Goal: Task Accomplishment & Management: Manage account settings

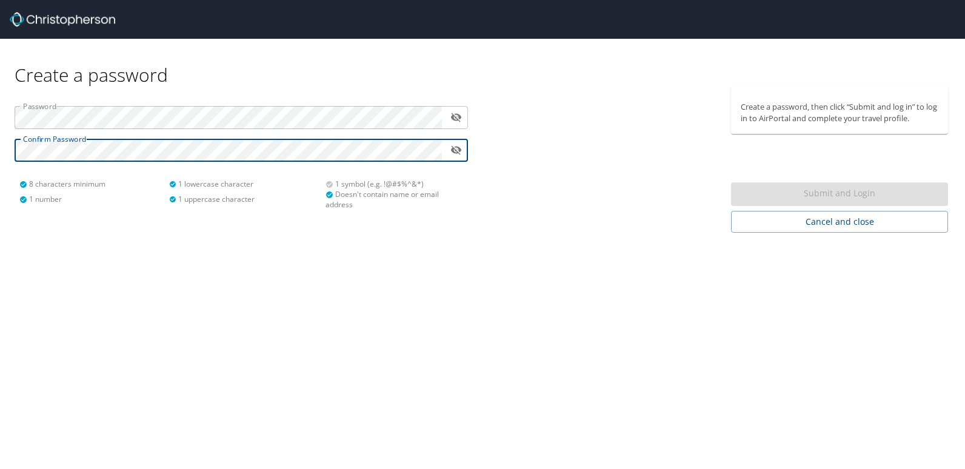
click at [824, 193] on div "Submit and Login" at bounding box center [839, 194] width 217 height 24
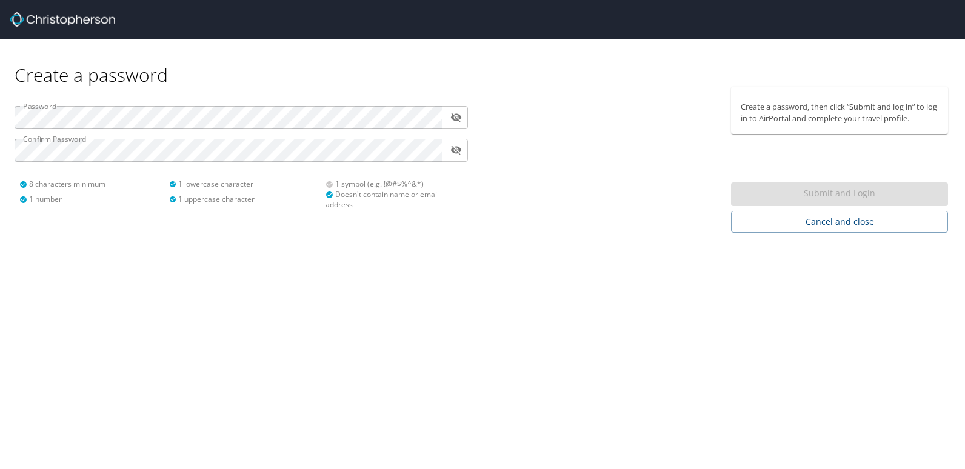
click at [823, 193] on div "Submit and Login" at bounding box center [839, 194] width 217 height 24
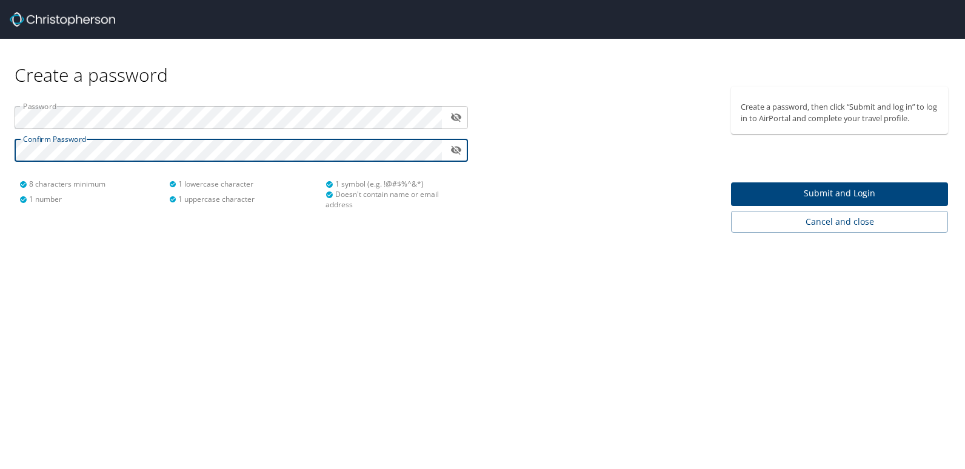
click at [836, 191] on span "Submit and Login" at bounding box center [839, 193] width 198 height 15
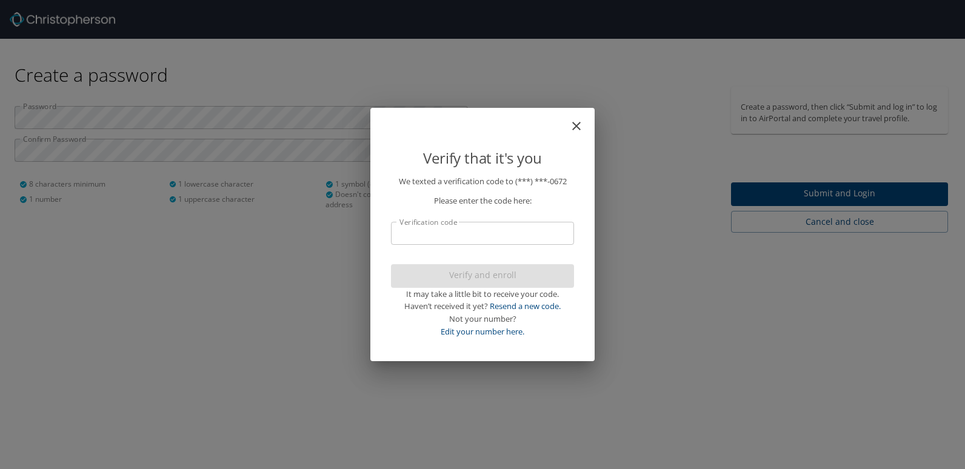
click at [404, 230] on input "Verification code" at bounding box center [482, 233] width 183 height 23
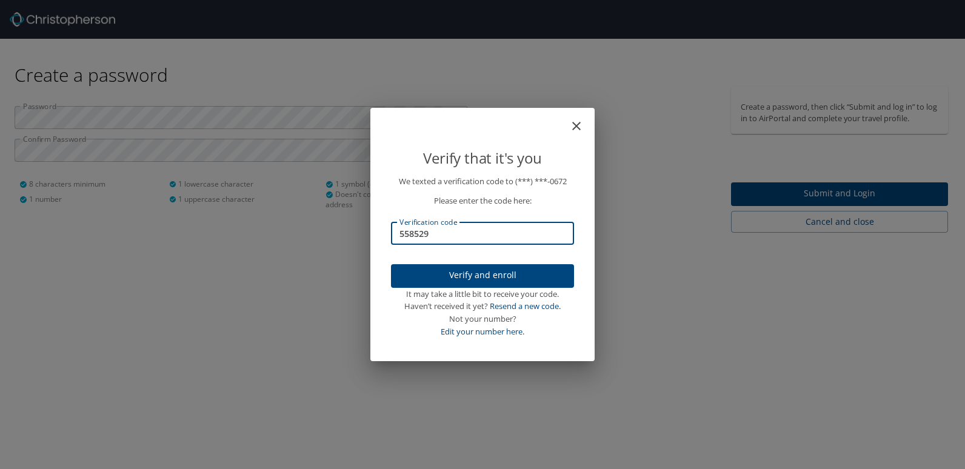
type input "558529"
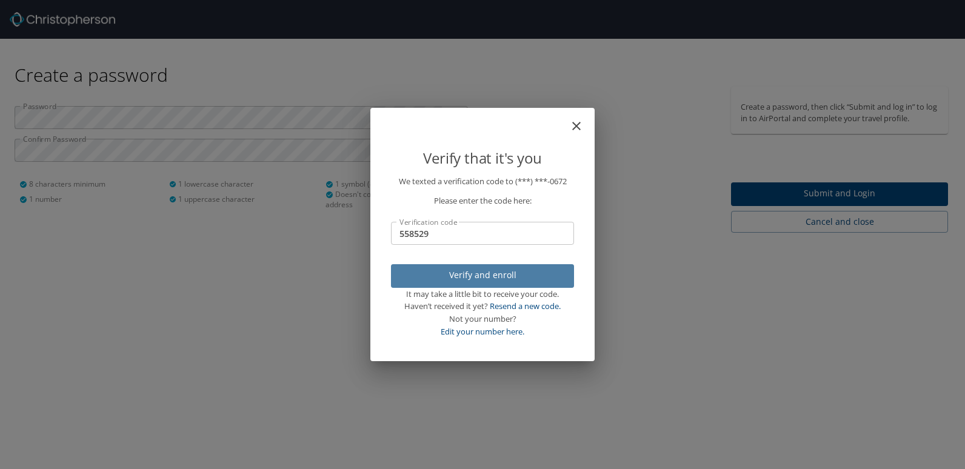
click at [432, 270] on span "Verify and enroll" at bounding box center [482, 275] width 164 height 15
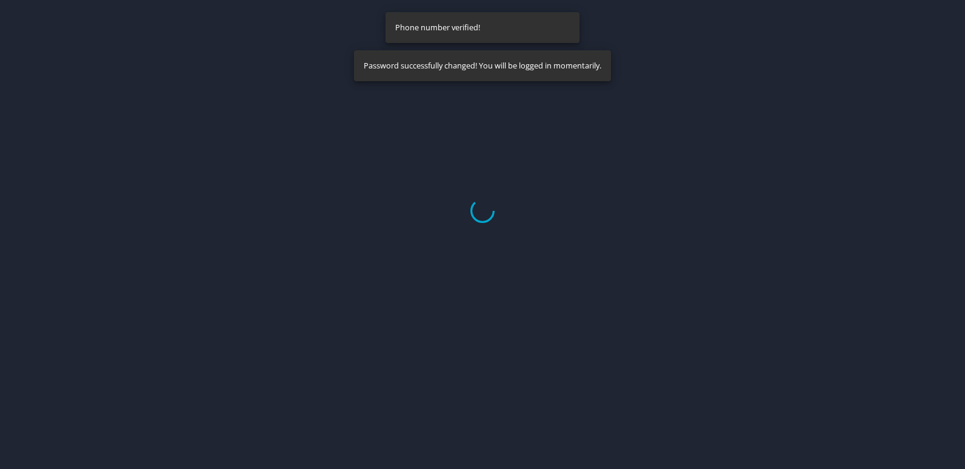
select select "US"
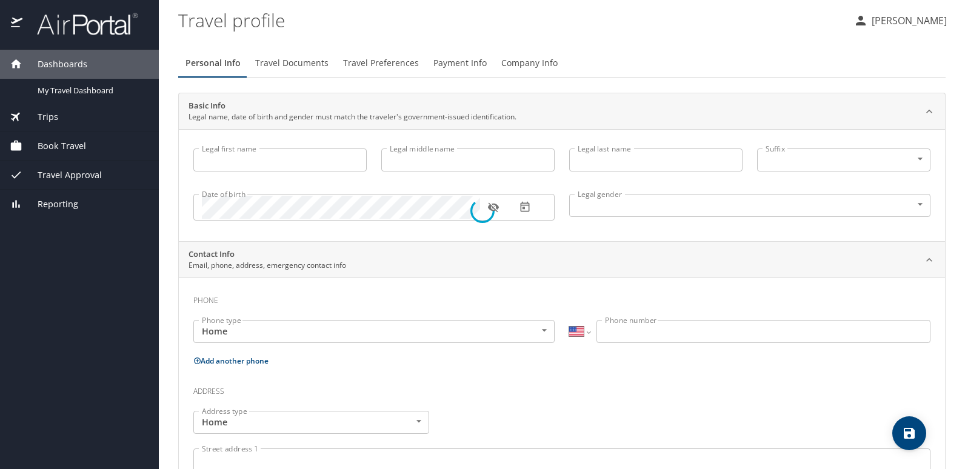
type input "[PERSON_NAME]"
type input "G"
type input "[PERSON_NAME]"
type input "[DEMOGRAPHIC_DATA]"
select select "US"
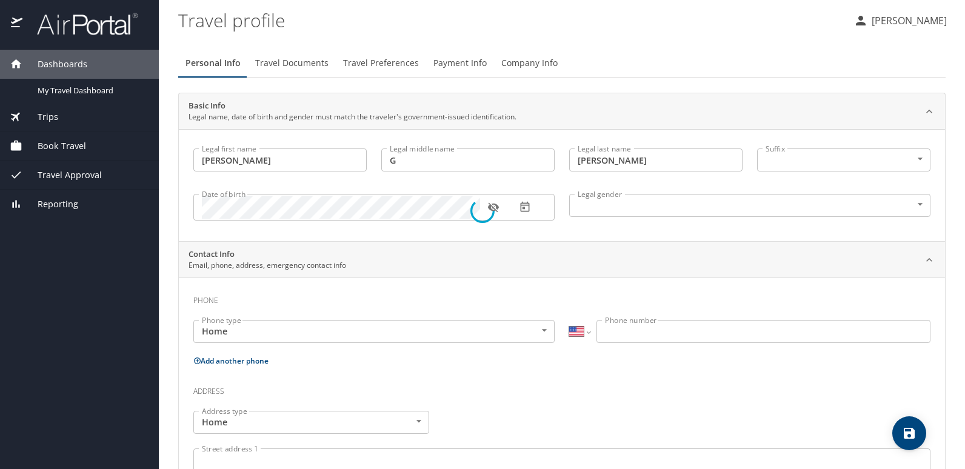
select select "US"
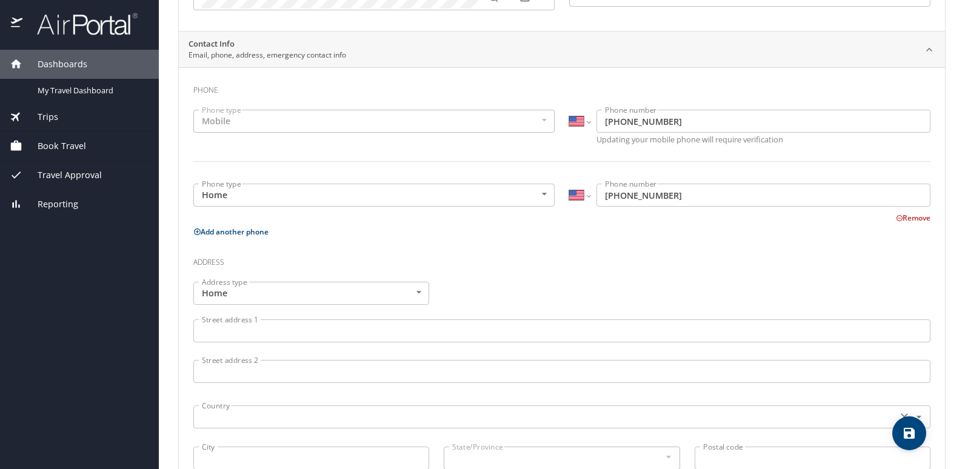
scroll to position [262, 0]
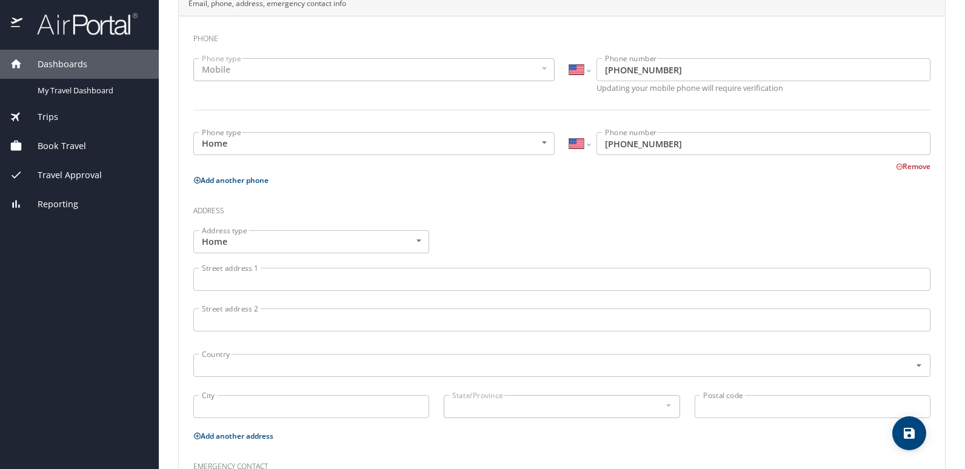
click at [216, 282] on input "Street address 1" at bounding box center [561, 279] width 737 height 23
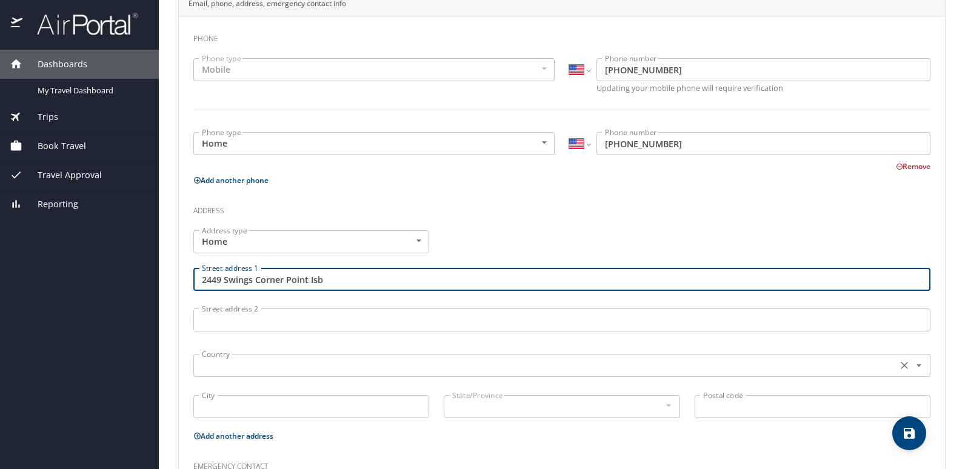
type input "2449 Swings Corner Point Isb"
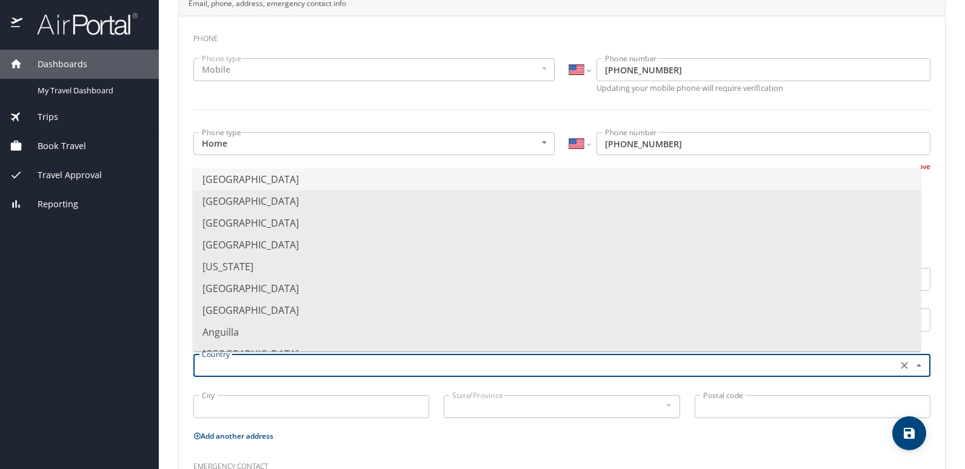
click at [216, 363] on input "text" at bounding box center [544, 365] width 694 height 16
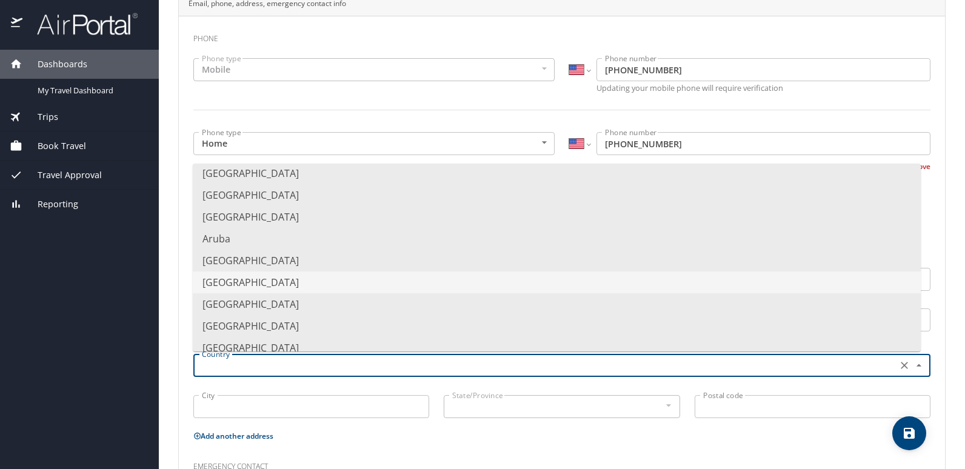
scroll to position [0, 0]
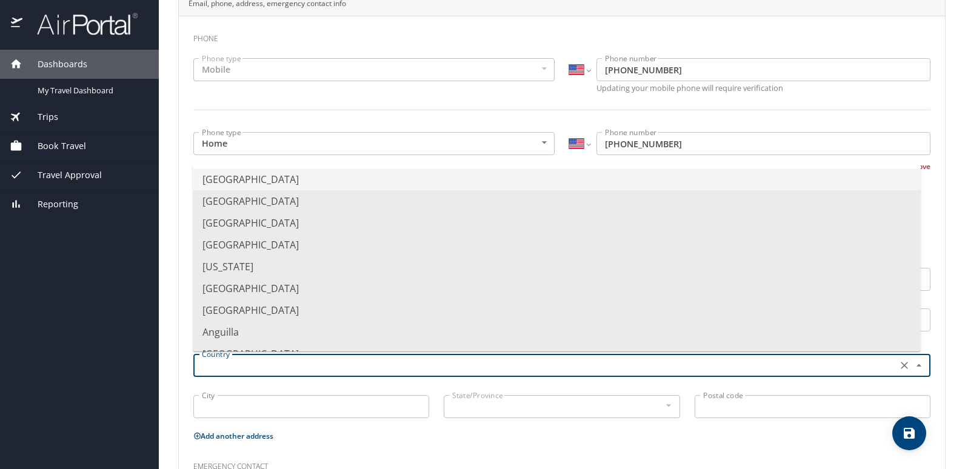
click at [258, 180] on li "[GEOGRAPHIC_DATA]" at bounding box center [557, 179] width 728 height 22
type input "[GEOGRAPHIC_DATA]"
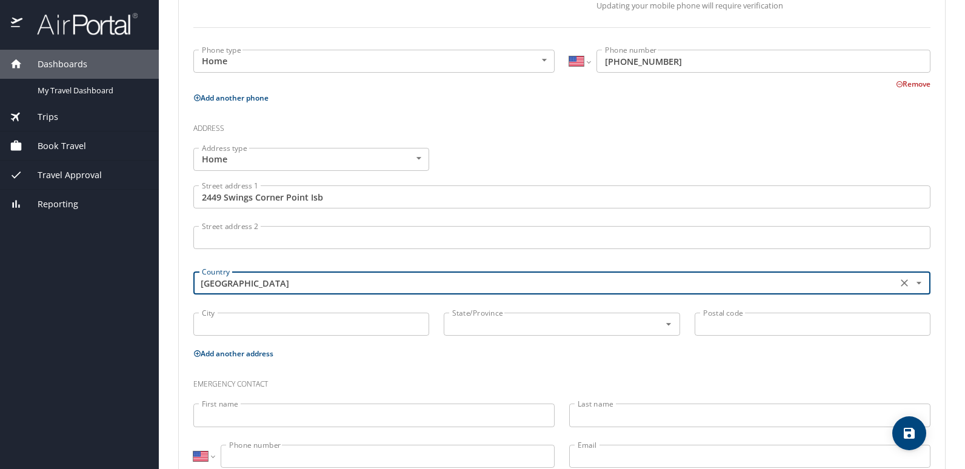
scroll to position [383, 0]
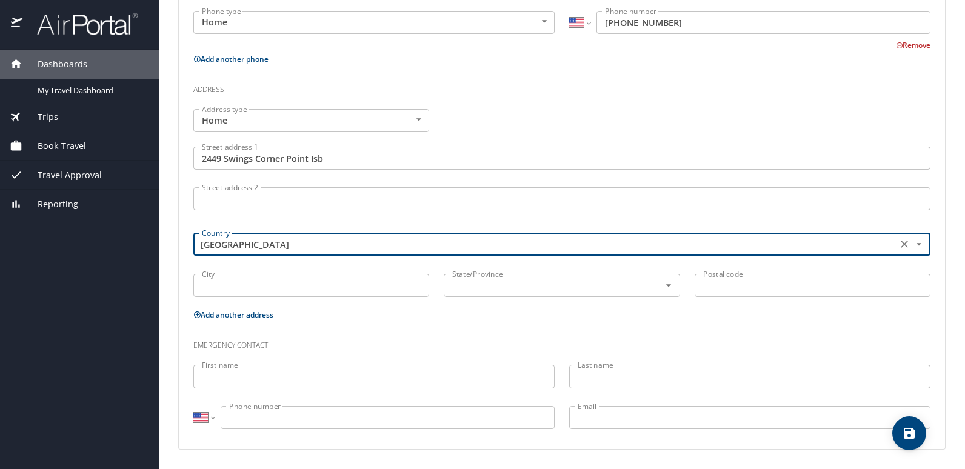
click at [232, 288] on input "City" at bounding box center [311, 285] width 236 height 23
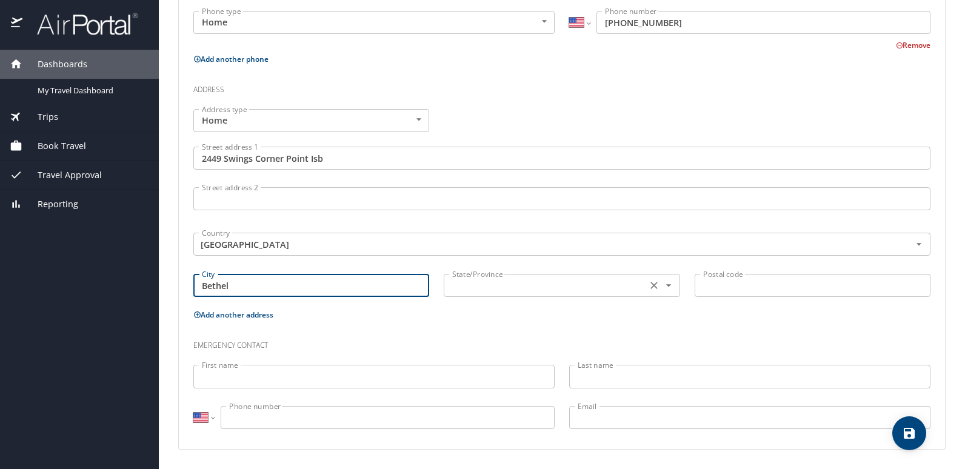
click at [483, 294] on div "State/Province" at bounding box center [562, 285] width 236 height 23
type input "Bethel"
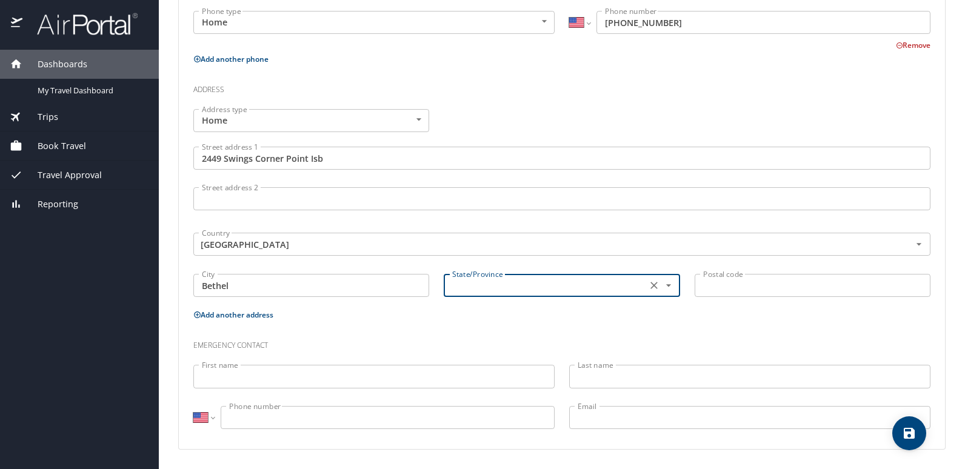
click at [665, 285] on icon "Open" at bounding box center [667, 286] width 5 height 2
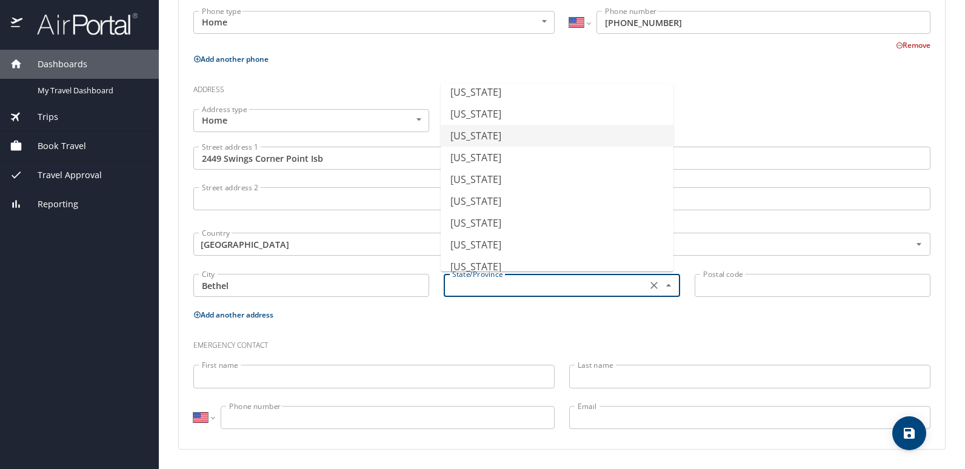
click at [464, 136] on li "[US_STATE]" at bounding box center [556, 136] width 233 height 22
type input "[US_STATE]"
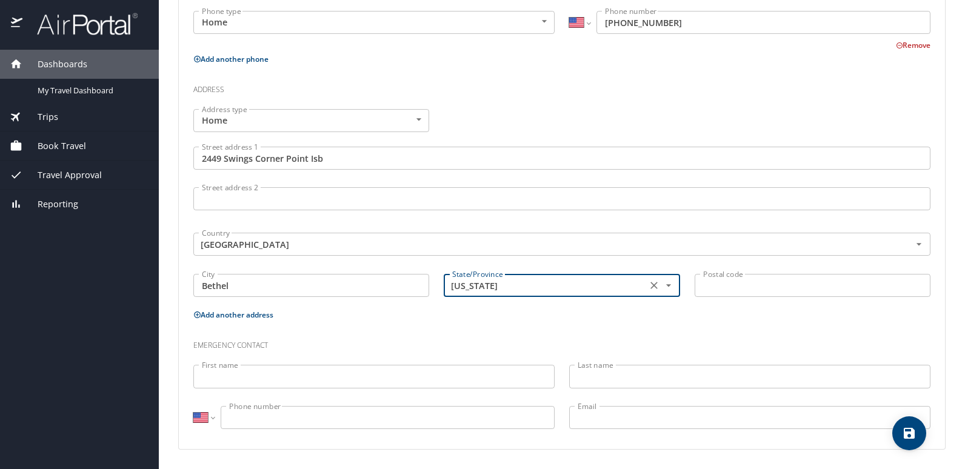
click at [713, 284] on input "Postal code" at bounding box center [812, 285] width 236 height 23
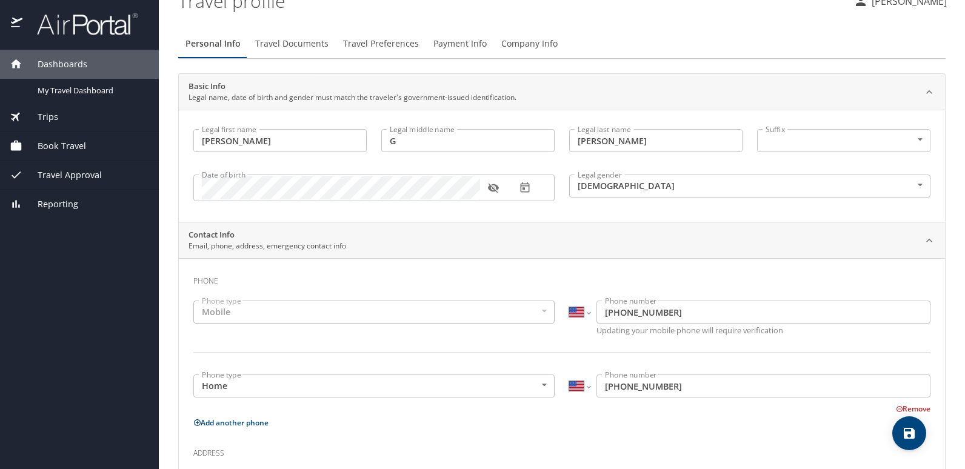
scroll to position [0, 0]
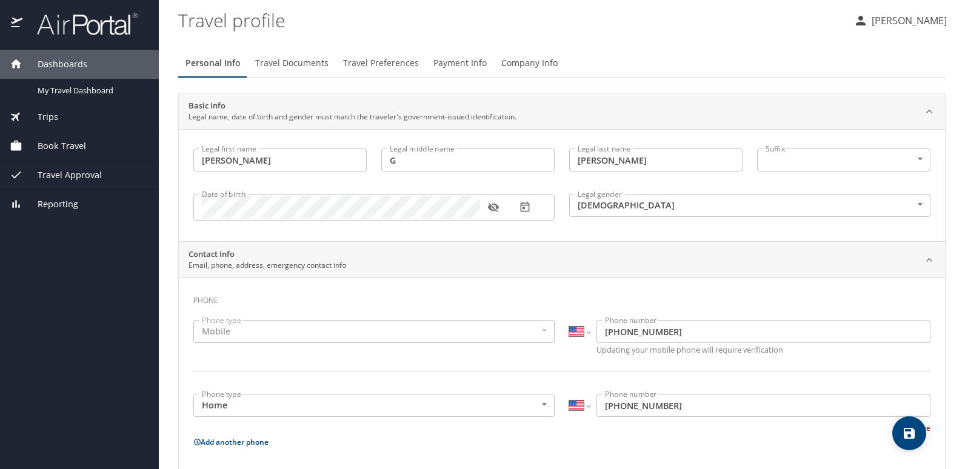
type input "45106"
click at [283, 61] on span "Travel Documents" at bounding box center [291, 63] width 73 height 15
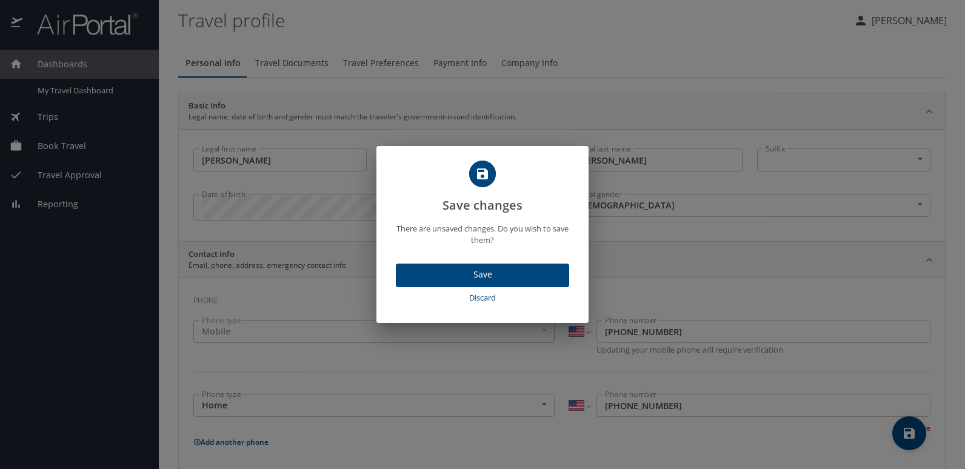
click at [438, 270] on span "Save" at bounding box center [482, 274] width 154 height 15
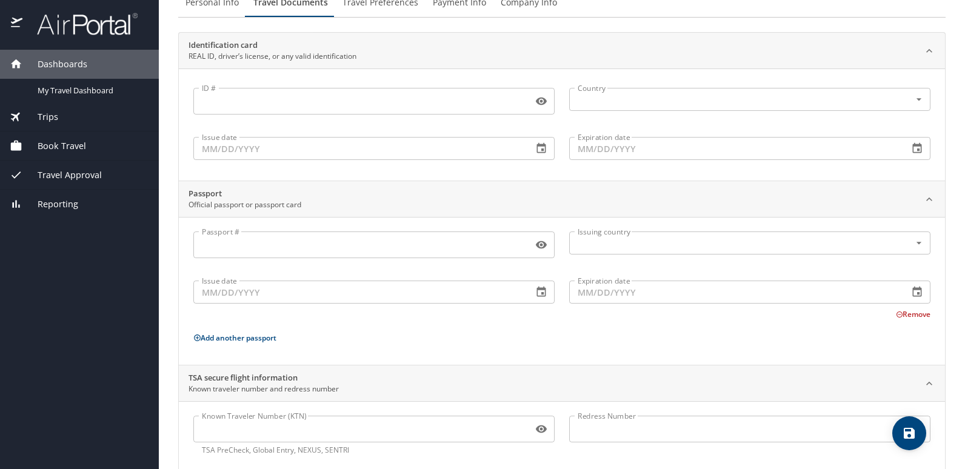
scroll to position [84, 0]
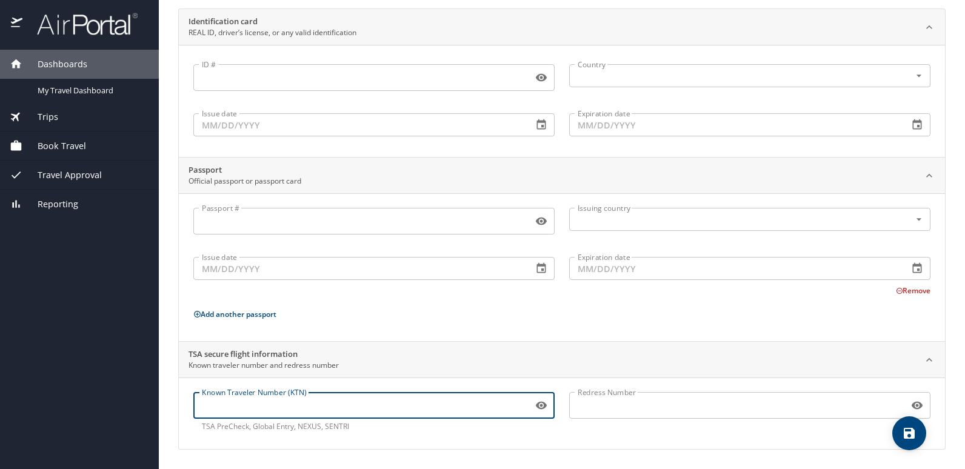
click at [247, 408] on input "Known Traveler Number (KTN)" at bounding box center [360, 405] width 334 height 23
type input "TT11NV5B9"
click at [905, 431] on icon "save" at bounding box center [908, 433] width 11 height 11
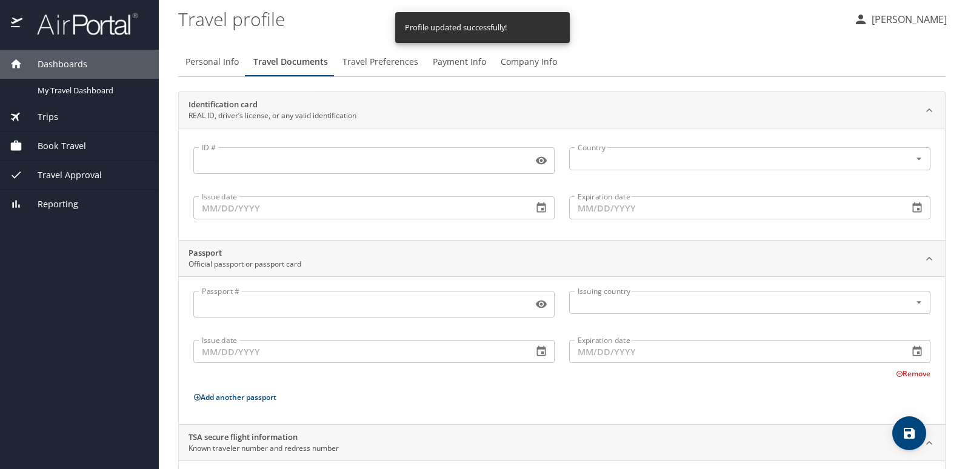
scroll to position [0, 0]
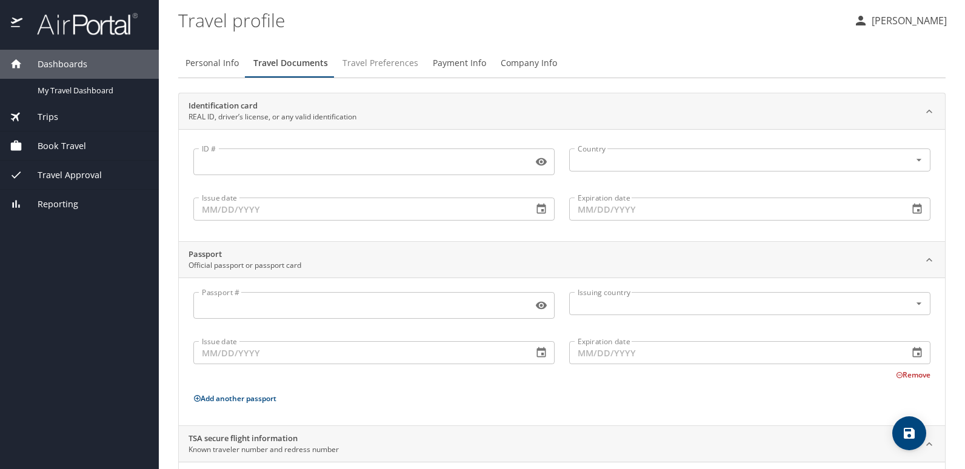
click at [380, 61] on span "Travel Preferences" at bounding box center [380, 63] width 76 height 15
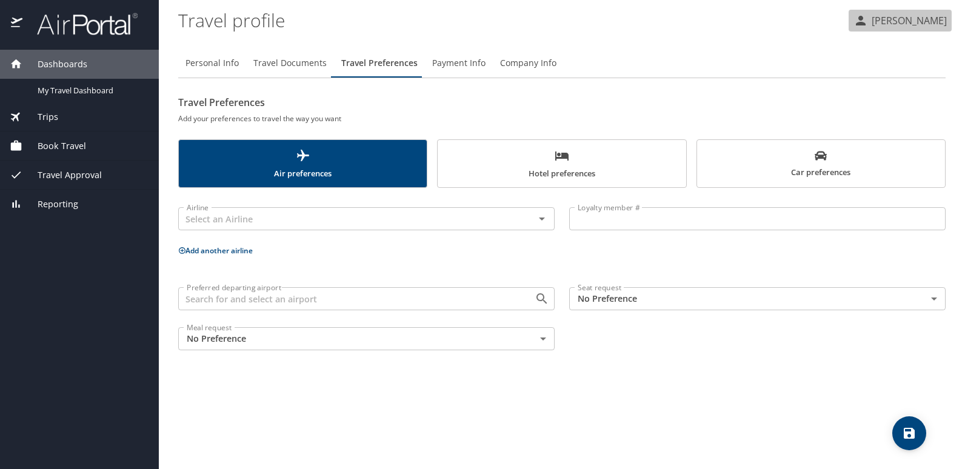
click at [855, 22] on icon "button" at bounding box center [860, 20] width 15 height 15
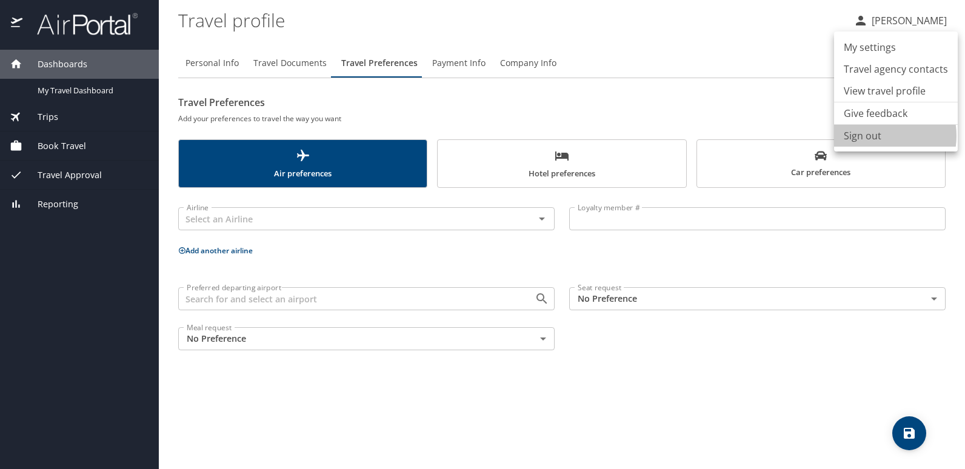
click at [876, 136] on li "Sign out" at bounding box center [896, 136] width 124 height 22
